Goal: Find specific page/section: Find specific page/section

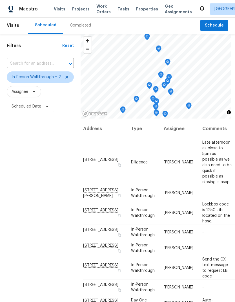
scroll to position [0, 4]
click at [48, 220] on div "Filters Reset ​ In-Person Walkthrough + 2 Assignee Scheduled Date" at bounding box center [40, 197] width 81 height 326
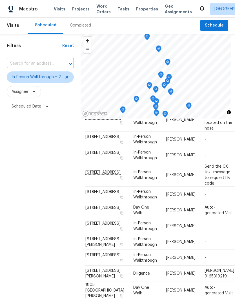
scroll to position [93, 3]
click at [53, 260] on div "Filters Reset ​ In-Person Walkthrough + 2 Assignee Scheduled Date" at bounding box center [40, 197] width 81 height 326
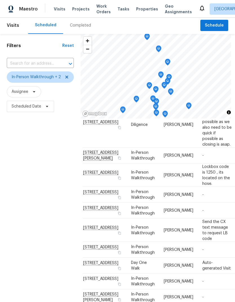
scroll to position [37, 4]
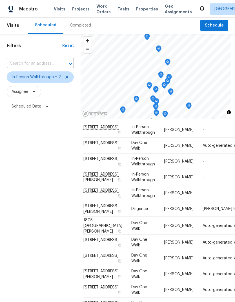
click at [51, 245] on div "Filters Reset ​ In-Person Walkthrough + 2 Assignee Scheduled Date" at bounding box center [40, 197] width 81 height 326
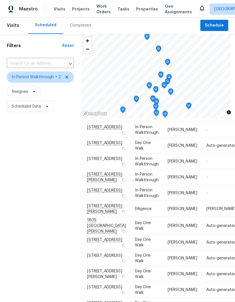
scroll to position [154, 1]
click at [62, 277] on div "Filters Reset ​ In-Person Walkthrough + 2 Assignee Scheduled Date" at bounding box center [40, 197] width 81 height 326
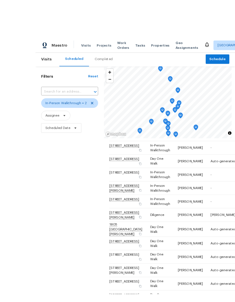
scroll to position [3, 0]
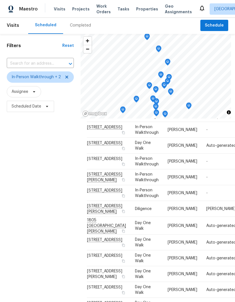
click at [54, 252] on div "Filters Reset ​ In-Person Walkthrough + 2 Assignee Scheduled Date" at bounding box center [40, 197] width 81 height 326
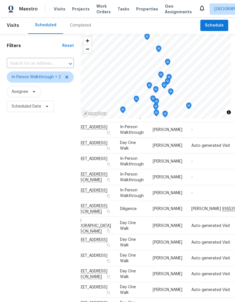
click at [48, 273] on div "Filters Reset ​ In-Person Walkthrough + 2 Assignee Scheduled Date" at bounding box center [40, 197] width 81 height 326
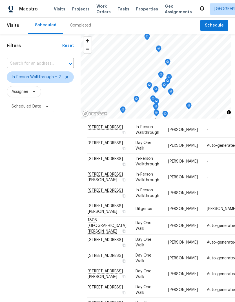
scroll to position [216, 0]
click at [59, 250] on div "Filters Reset ​ In-Person Walkthrough + 2 Assignee Scheduled Date" at bounding box center [40, 197] width 81 height 326
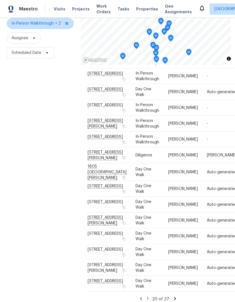
scroll to position [258, 0]
click at [56, 171] on div "Filters Reset ​ In-Person Walkthrough + 2 Assignee Scheduled Date" at bounding box center [40, 143] width 81 height 326
click at [65, 213] on div "Filters Reset ​ In-Person Walkthrough + 2 Assignee Scheduled Date" at bounding box center [40, 143] width 81 height 326
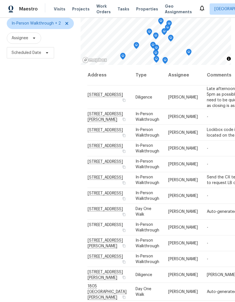
scroll to position [0, 0]
click at [65, 199] on div "Filters Reset ​ In-Person Walkthrough + 2 Assignee Scheduled Date" at bounding box center [40, 143] width 81 height 326
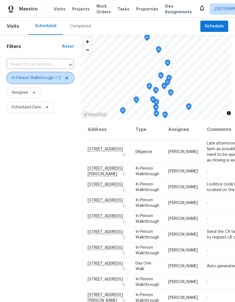
click at [41, 75] on span "In-Person Walkthrough + 2" at bounding box center [36, 78] width 49 height 6
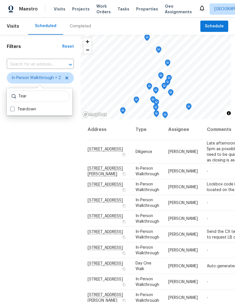
type input "Tear"
click at [29, 106] on label "Teardown" at bounding box center [23, 109] width 26 height 6
click at [14, 106] on input "Teardown" at bounding box center [12, 108] width 4 height 4
checkbox input "true"
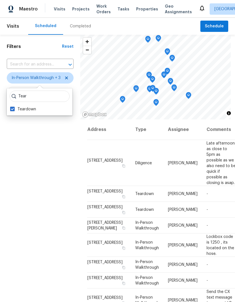
click at [46, 211] on div "Filters Reset ​ In-Person Walkthrough + 3 Assignee Scheduled Date" at bounding box center [40, 198] width 80 height 326
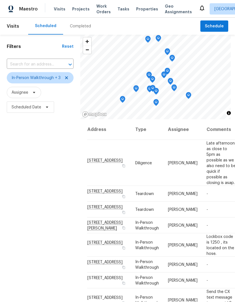
scroll to position [8, 0]
click at [63, 241] on div "Filters Reset ​ In-Person Walkthrough + 3 Assignee Scheduled Date" at bounding box center [40, 198] width 80 height 326
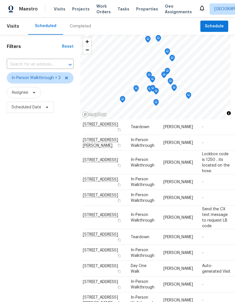
click at [46, 243] on div "Filters Reset ​ In-Person Walkthrough + 3 Assignee Scheduled Date" at bounding box center [40, 198] width 80 height 326
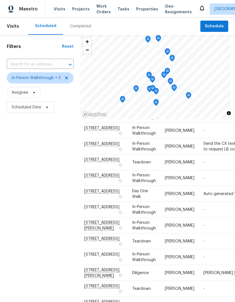
scroll to position [0, 0]
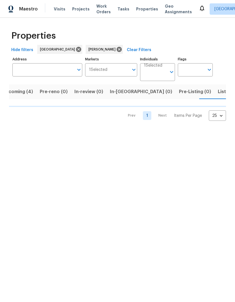
scroll to position [0, 11]
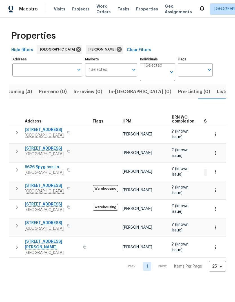
click at [217, 92] on span "Listed (14)" at bounding box center [229, 92] width 24 height 8
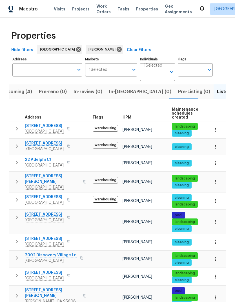
click at [21, 92] on span "Upcoming (4)" at bounding box center [16, 92] width 31 height 8
